Goal: Information Seeking & Learning: Learn about a topic

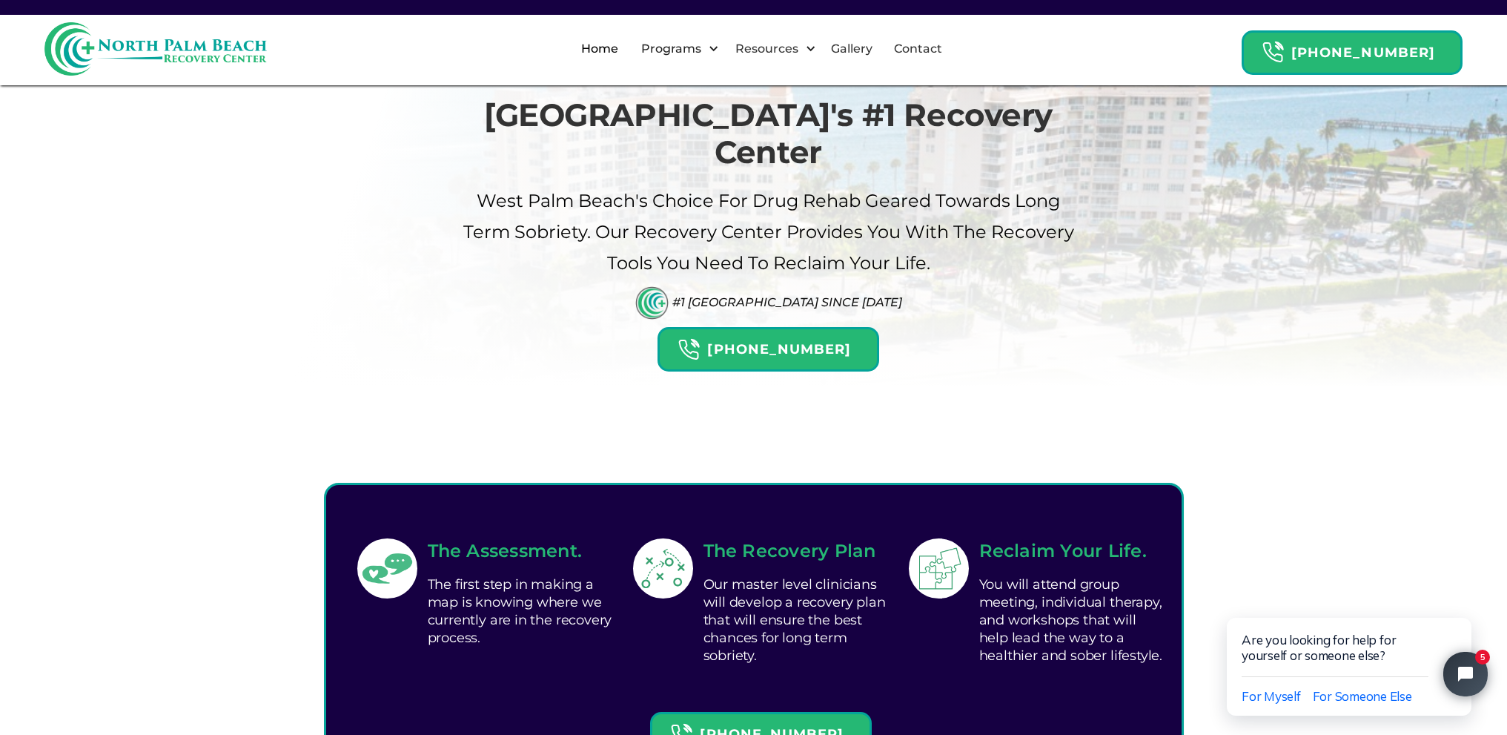
scroll to position [371, 0]
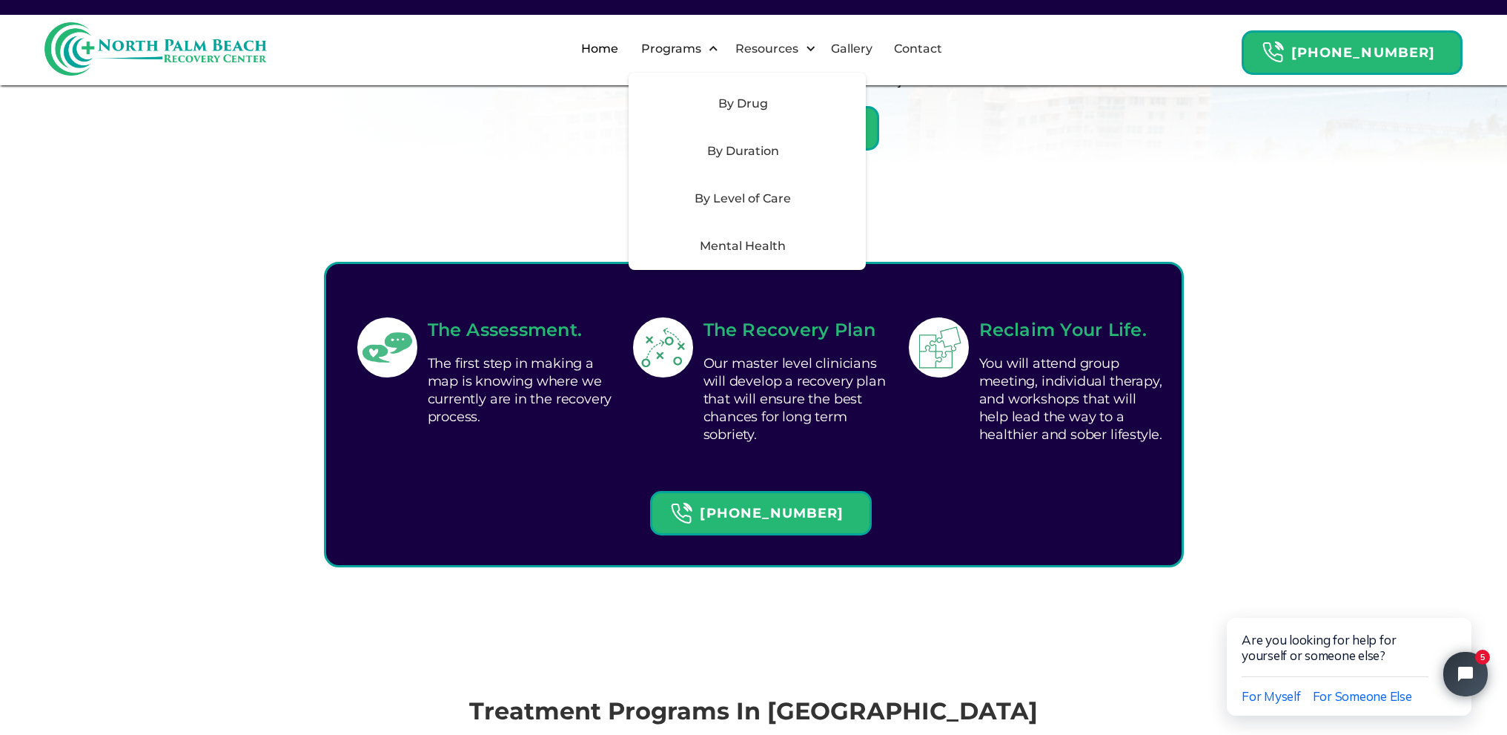
click at [750, 201] on div "By Level of Care" at bounding box center [743, 199] width 211 height 18
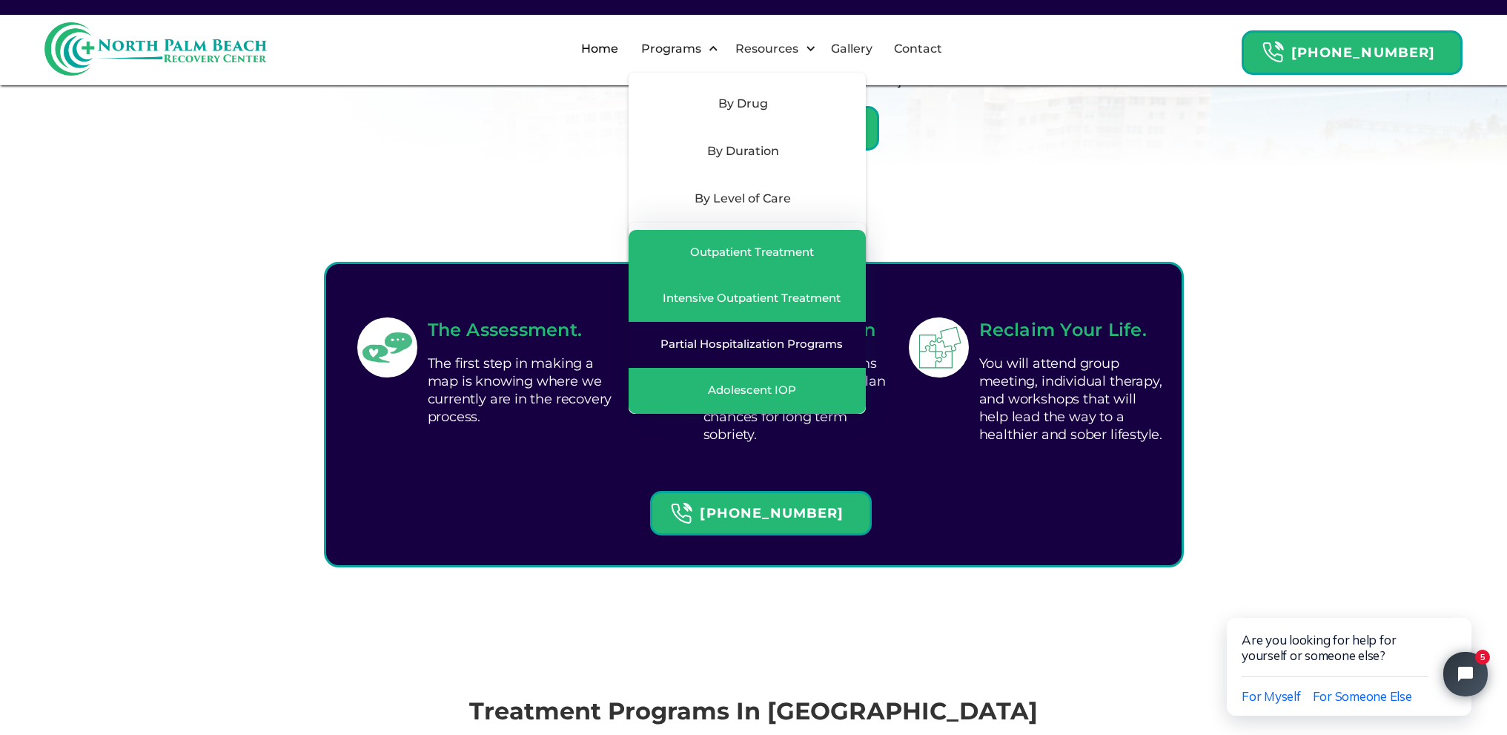
click at [784, 347] on div "Partial Hospitalization Programs" at bounding box center [752, 344] width 182 height 15
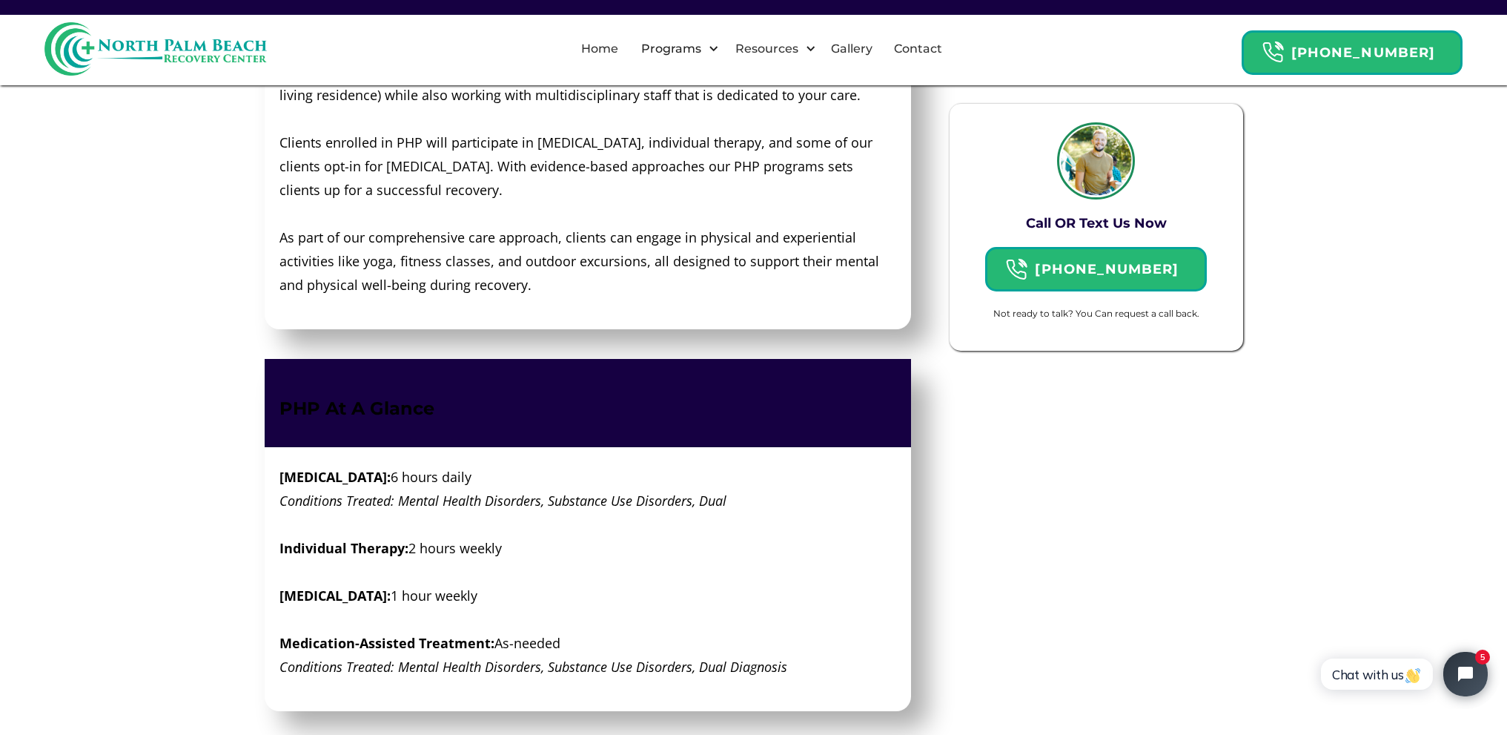
scroll to position [1705, 0]
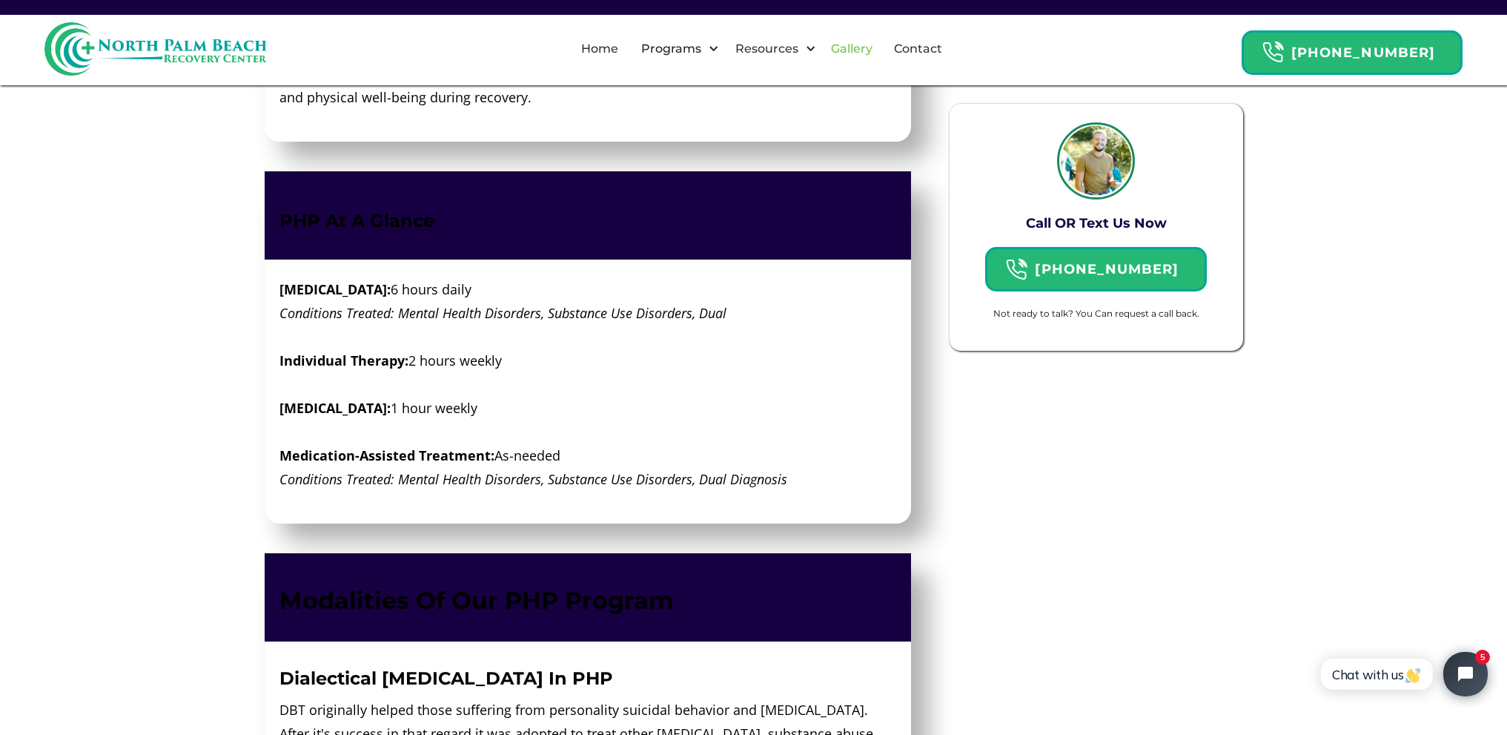
click at [862, 42] on link "Gallery" at bounding box center [851, 48] width 59 height 47
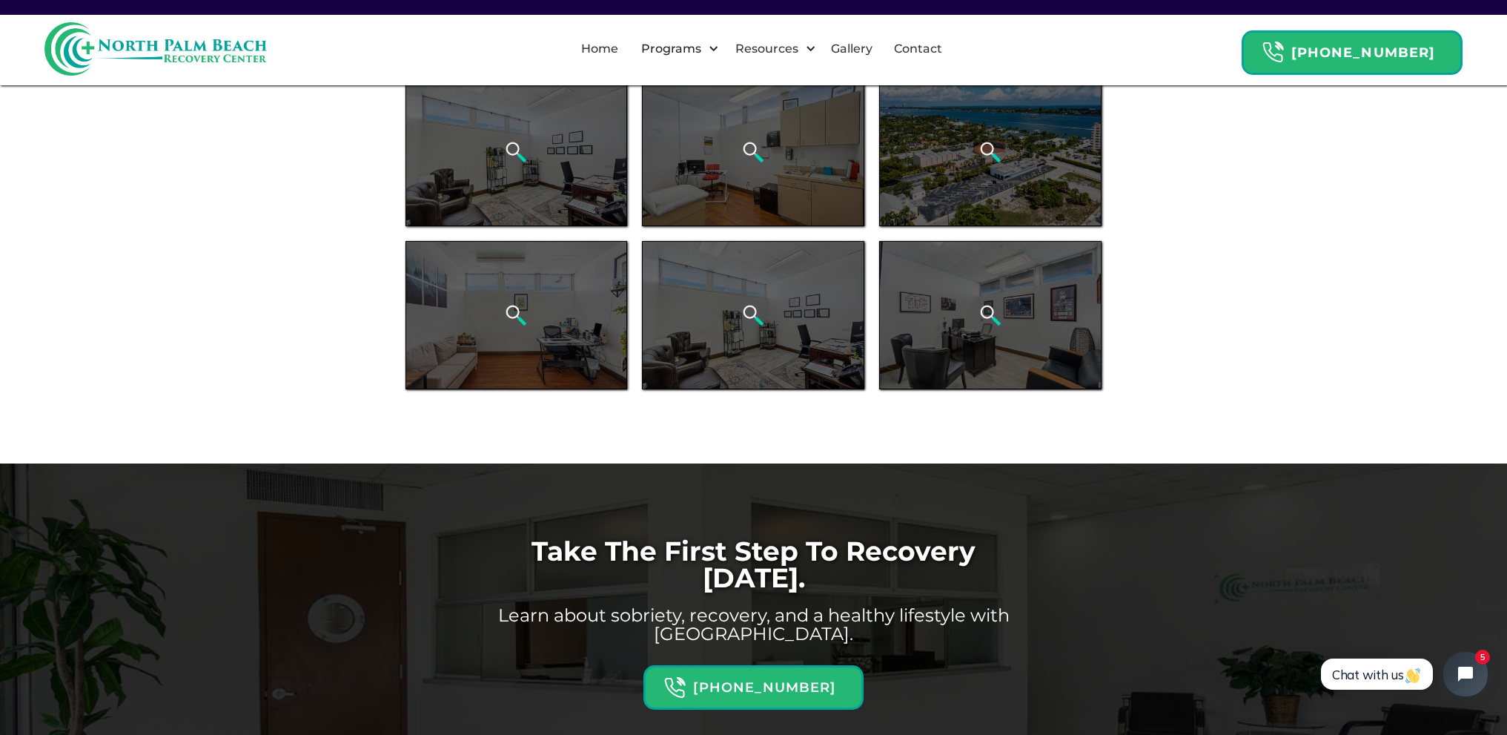
scroll to position [890, 0]
